Goal: Navigation & Orientation: Find specific page/section

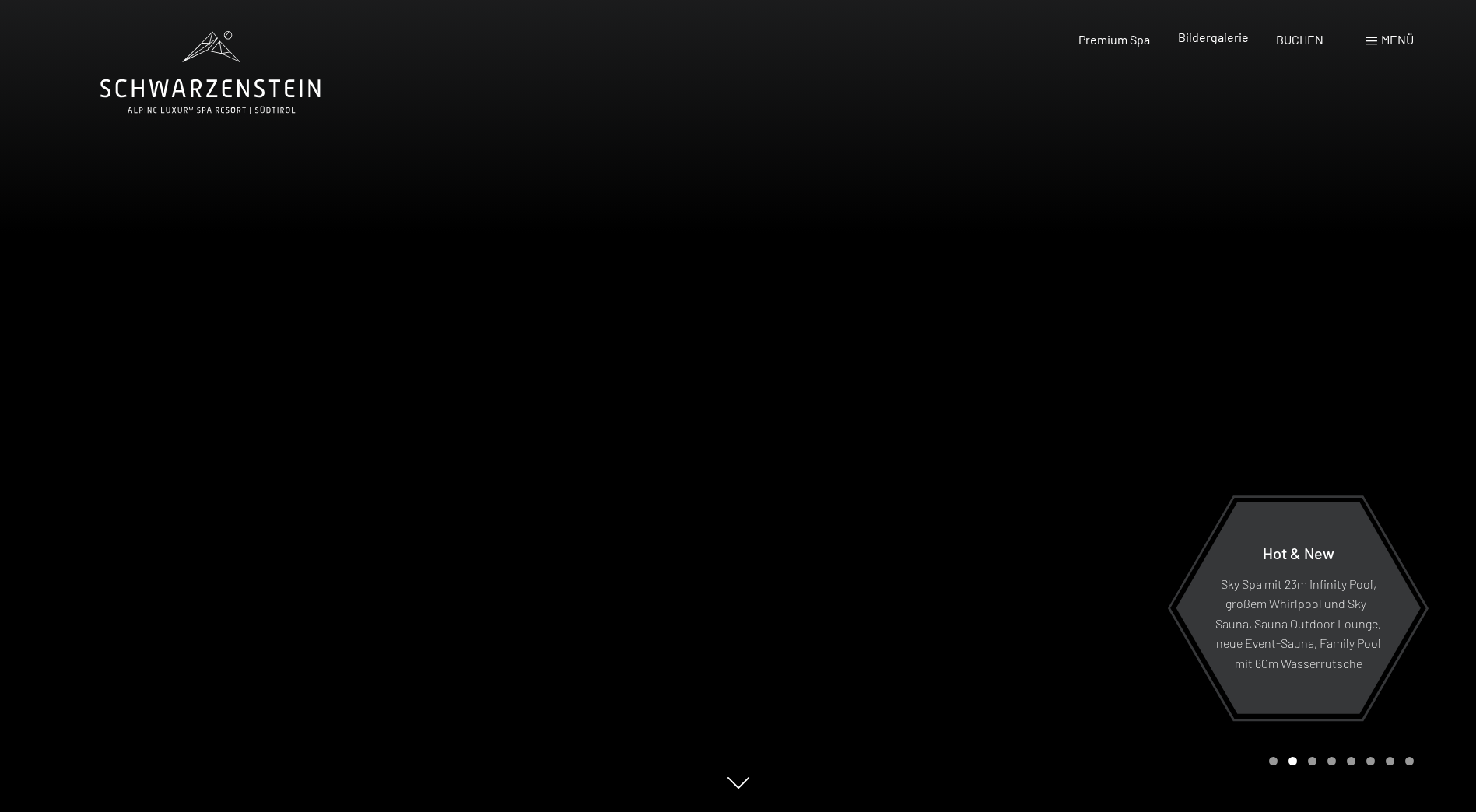
click at [1209, 41] on span "Bildergalerie" at bounding box center [1213, 36] width 71 height 15
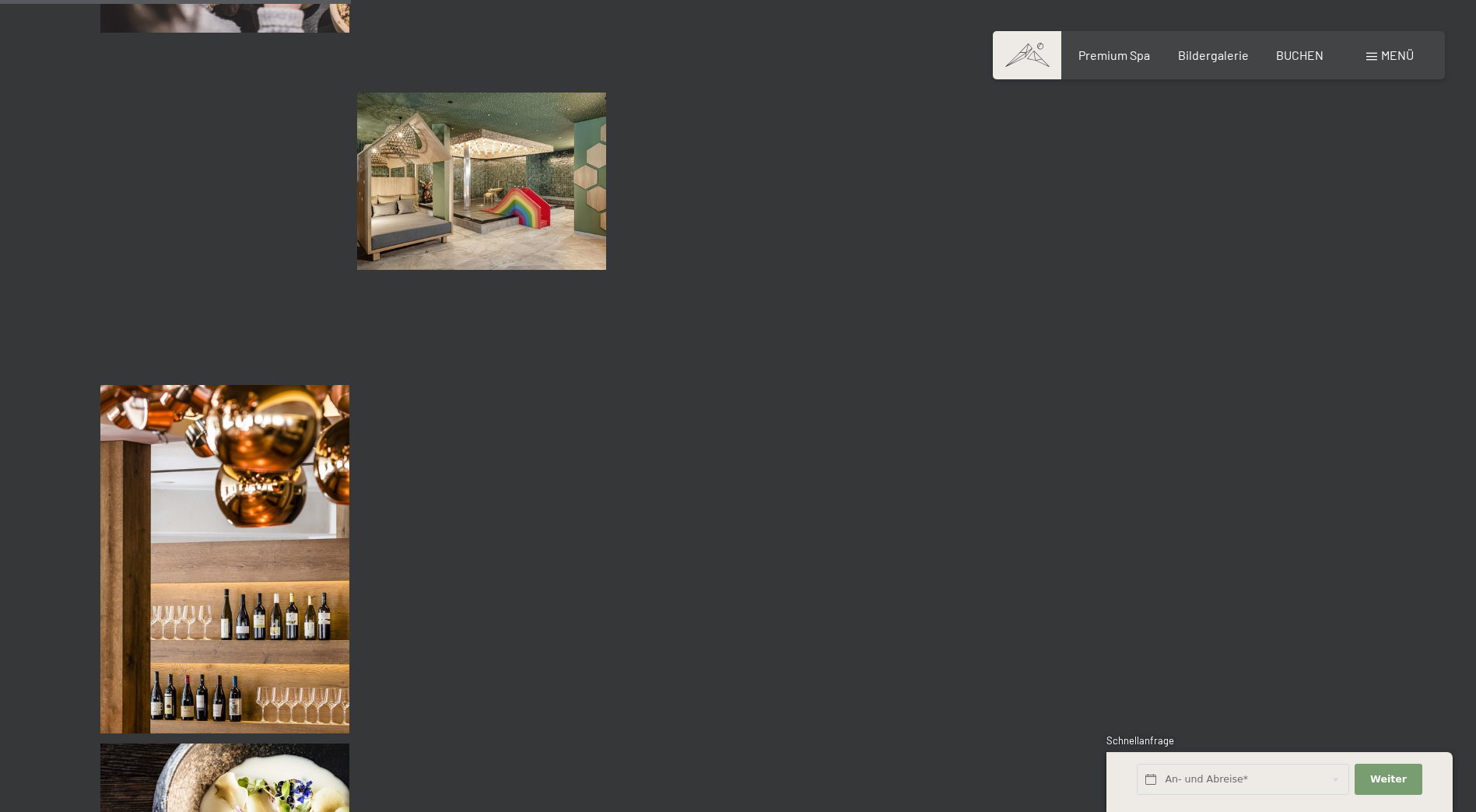
scroll to position [4666, 0]
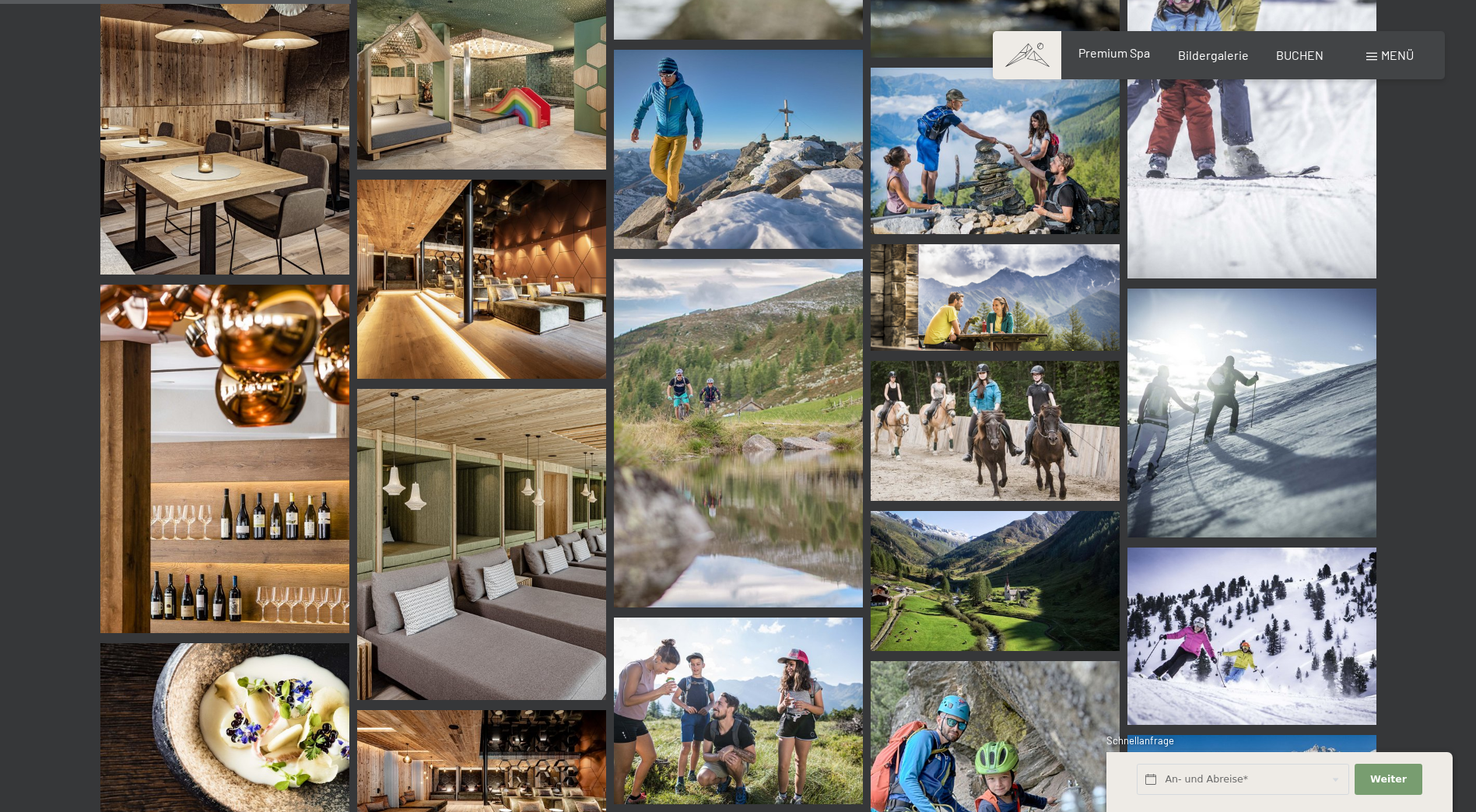
click at [1121, 52] on span "Premium Spa" at bounding box center [1113, 52] width 72 height 15
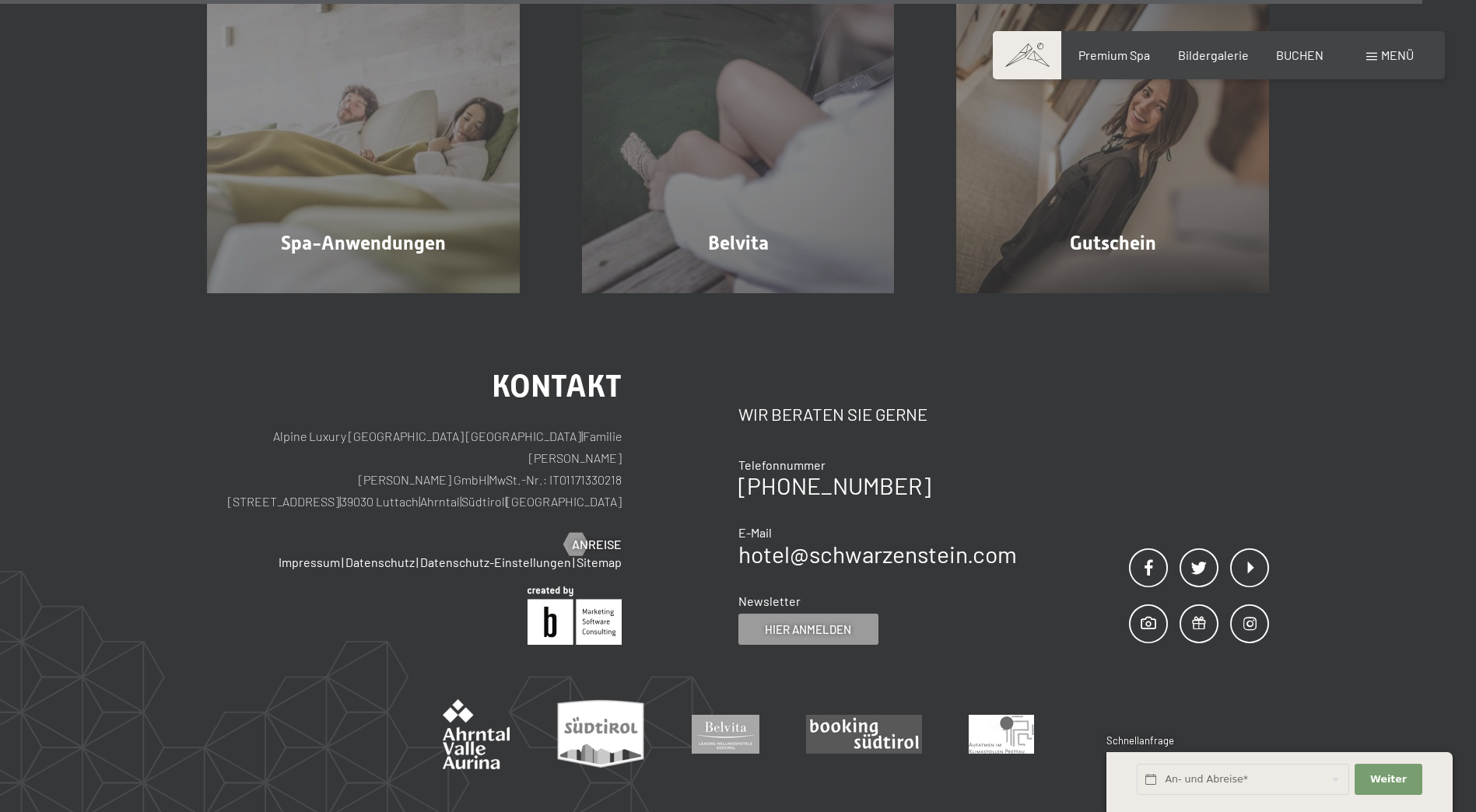
scroll to position [10156, 0]
